Goal: Check status

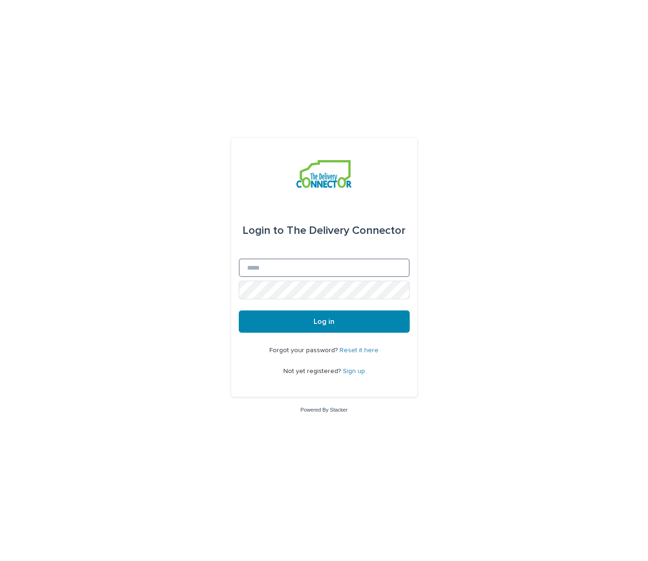
click at [292, 275] on input "Email" at bounding box center [324, 268] width 171 height 19
type input "**********"
click at [239, 311] on button "Log in" at bounding box center [324, 322] width 171 height 22
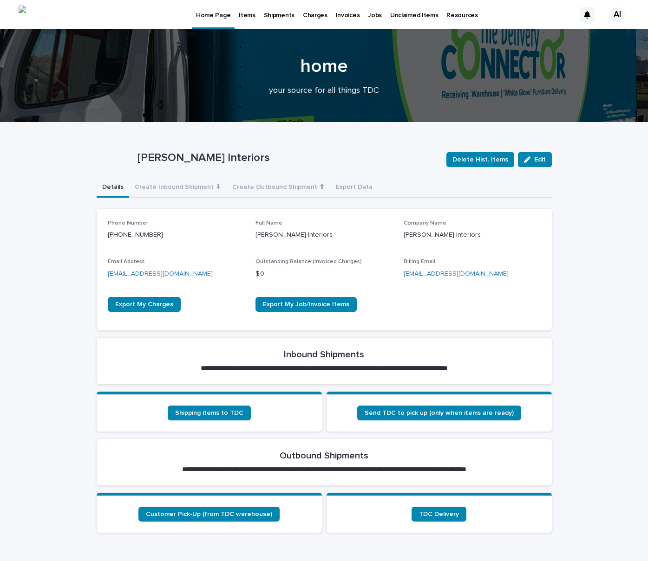
click at [310, 17] on p "Charges" at bounding box center [315, 10] width 25 height 20
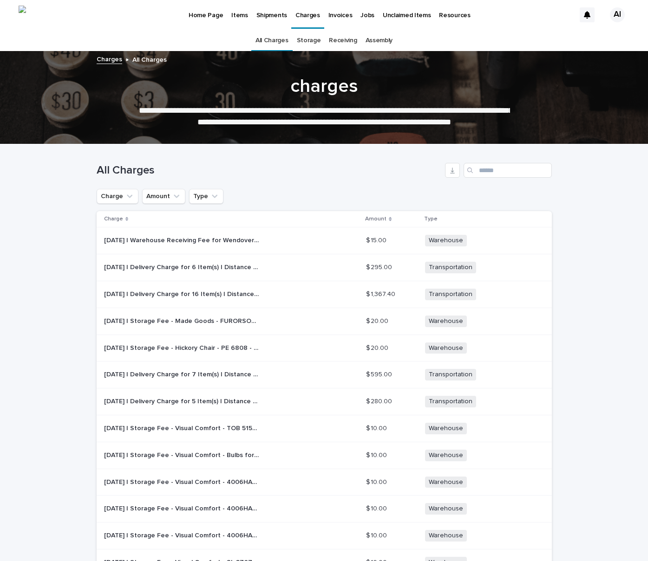
click at [228, 266] on p "[DATE] | Delivery Charge for 6 Item(s) | Distance - 12.9 Miles | On-Site Assemb…" at bounding box center [182, 267] width 156 height 10
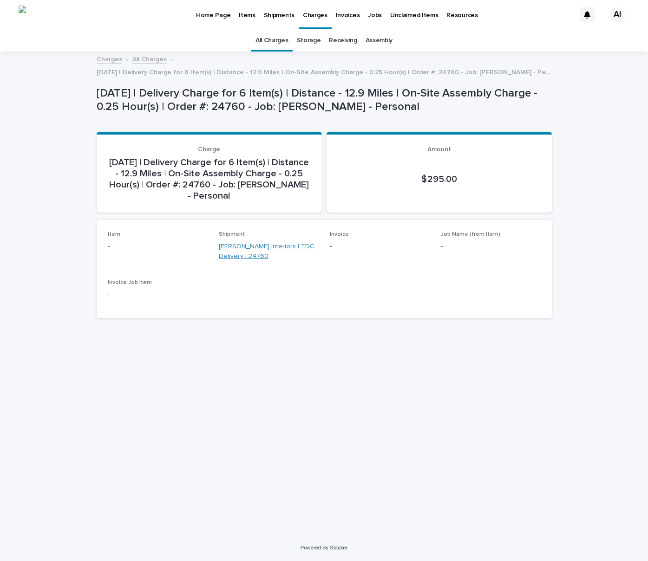
click at [274, 247] on link "[PERSON_NAME] Interiors | TDC Delivery | 24760" at bounding box center [269, 252] width 100 height 20
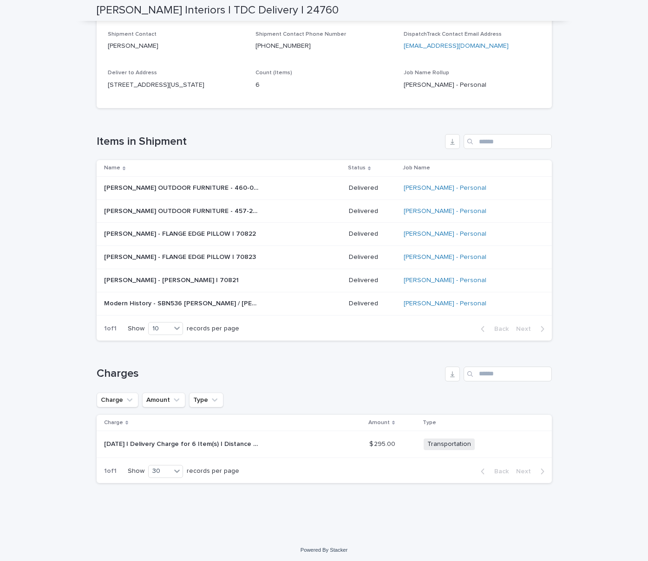
scroll to position [337, 0]
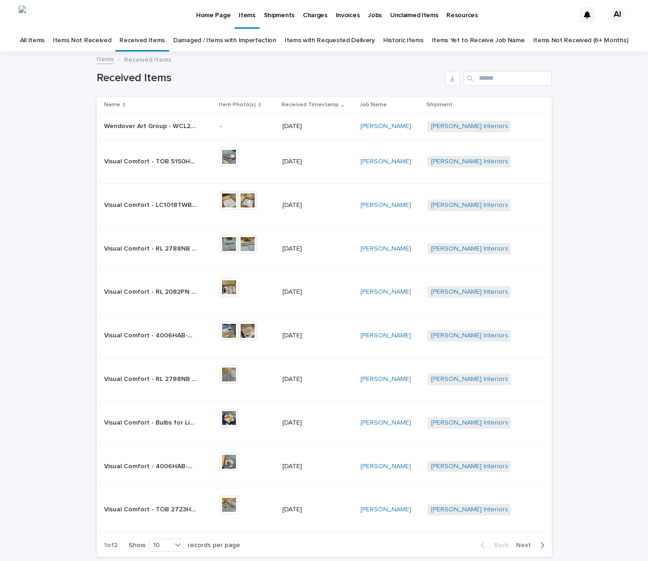
click at [151, 128] on p "Wendover Art Group - WCL2771 / Floating Islands Canvas 55in x 55in / Sull DR | …" at bounding box center [151, 126] width 95 height 10
